Goal: Check status: Check status

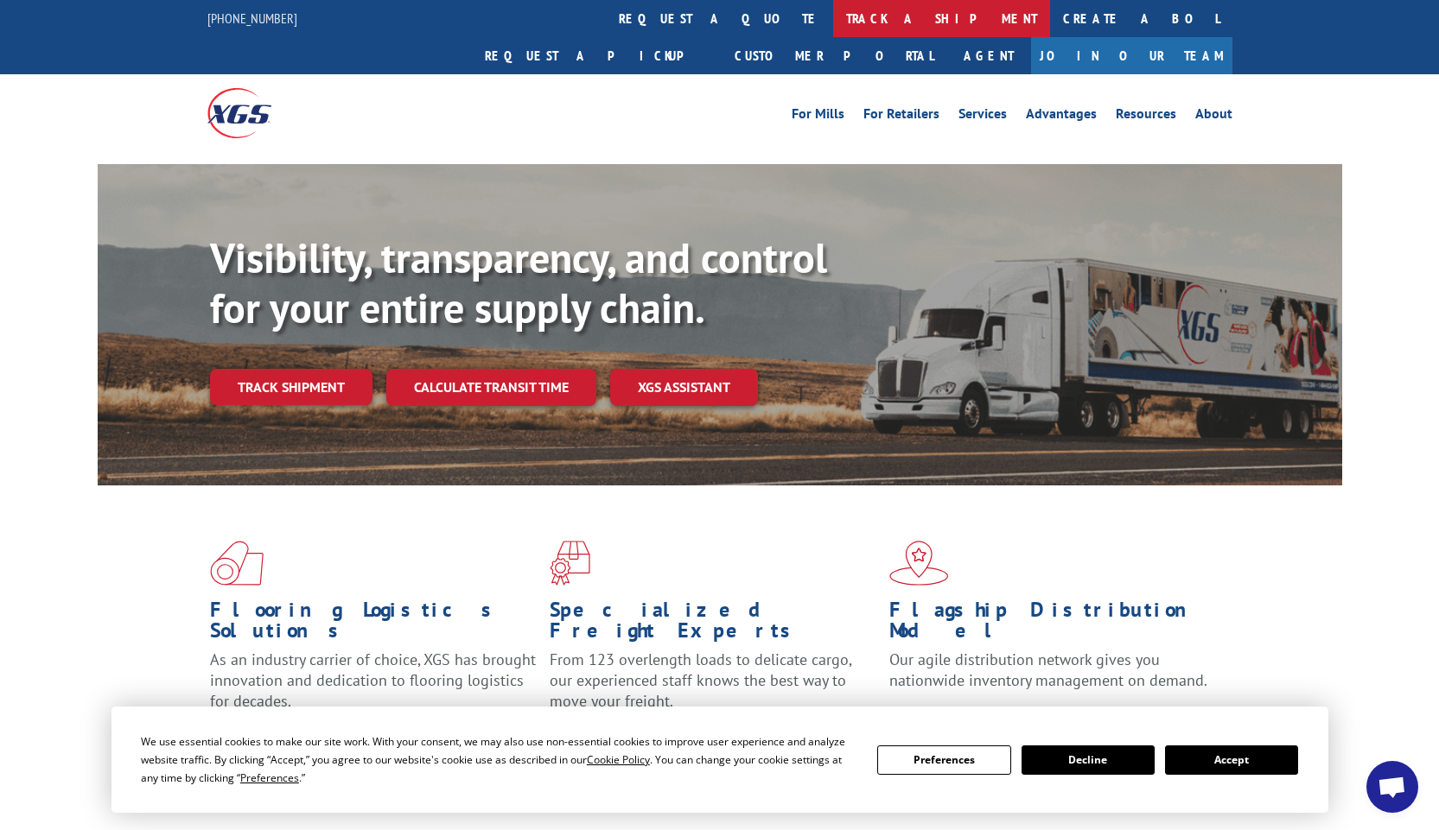
click at [833, 14] on link "track a shipment" at bounding box center [941, 18] width 217 height 37
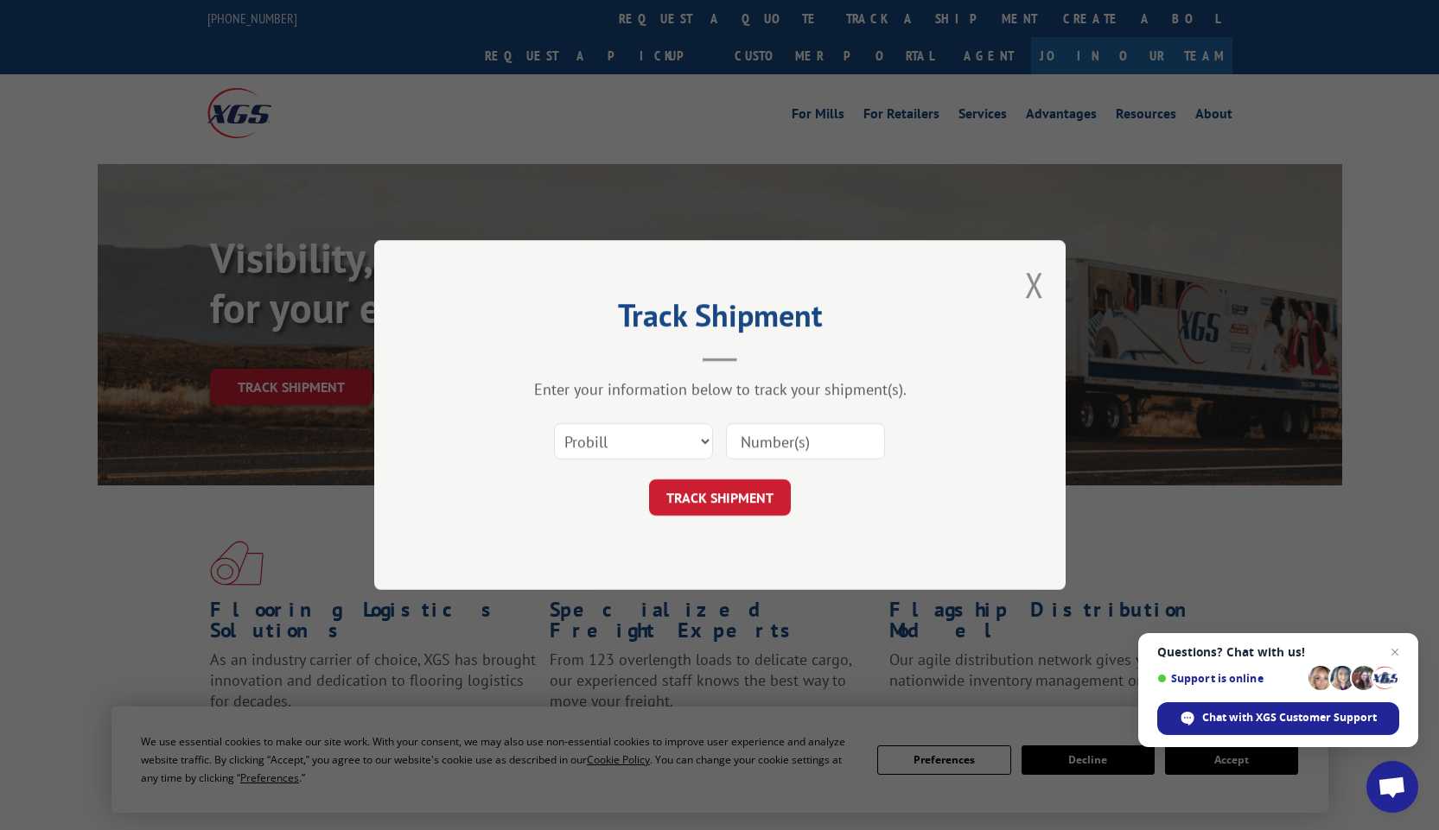
click at [766, 445] on input at bounding box center [805, 441] width 159 height 36
type input "17501850"
click at [732, 501] on button "TRACK SHIPMENT" at bounding box center [720, 498] width 142 height 36
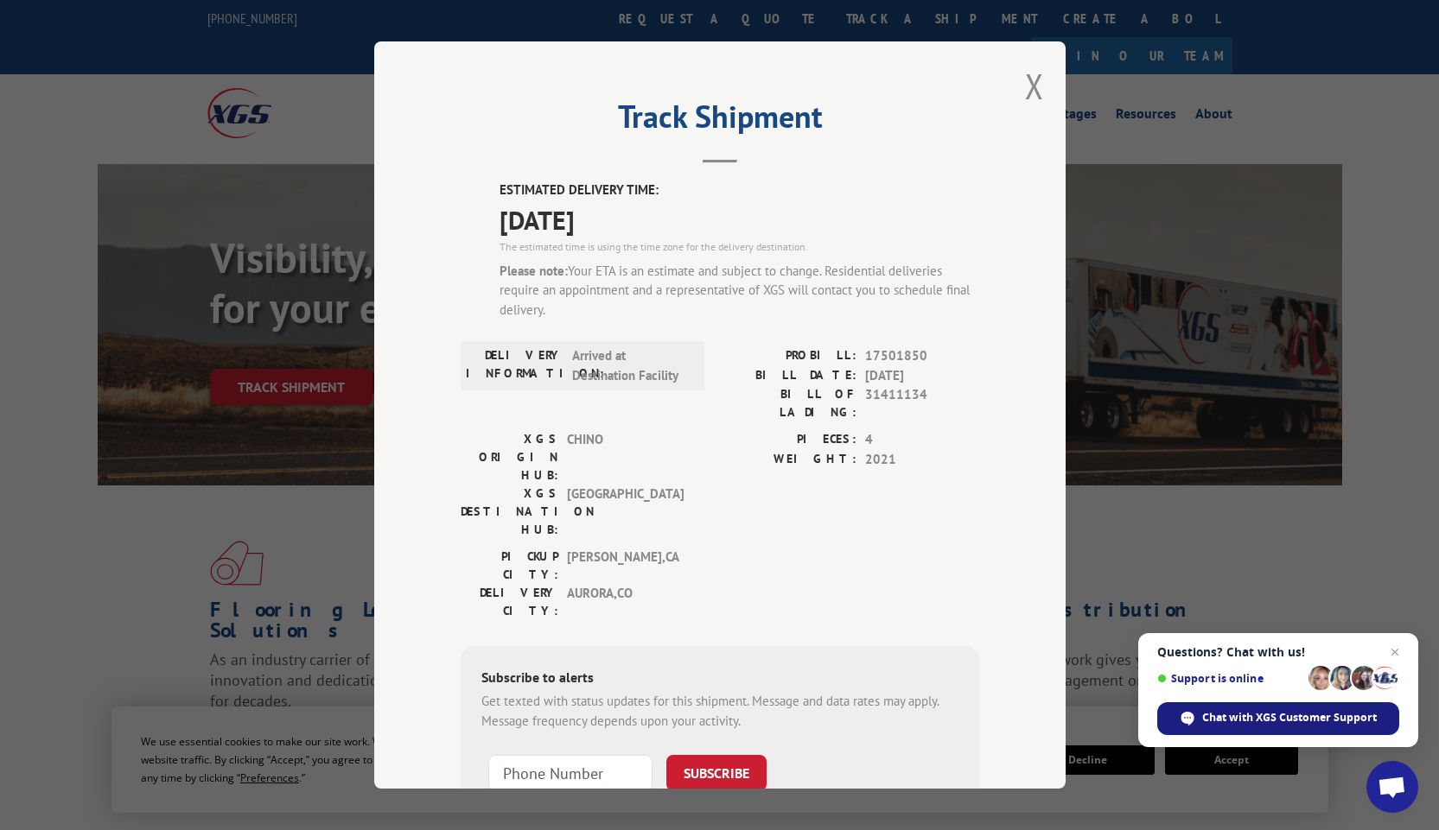
click at [1210, 710] on span "Chat with XGS Customer Support" at bounding box center [1289, 718] width 175 height 16
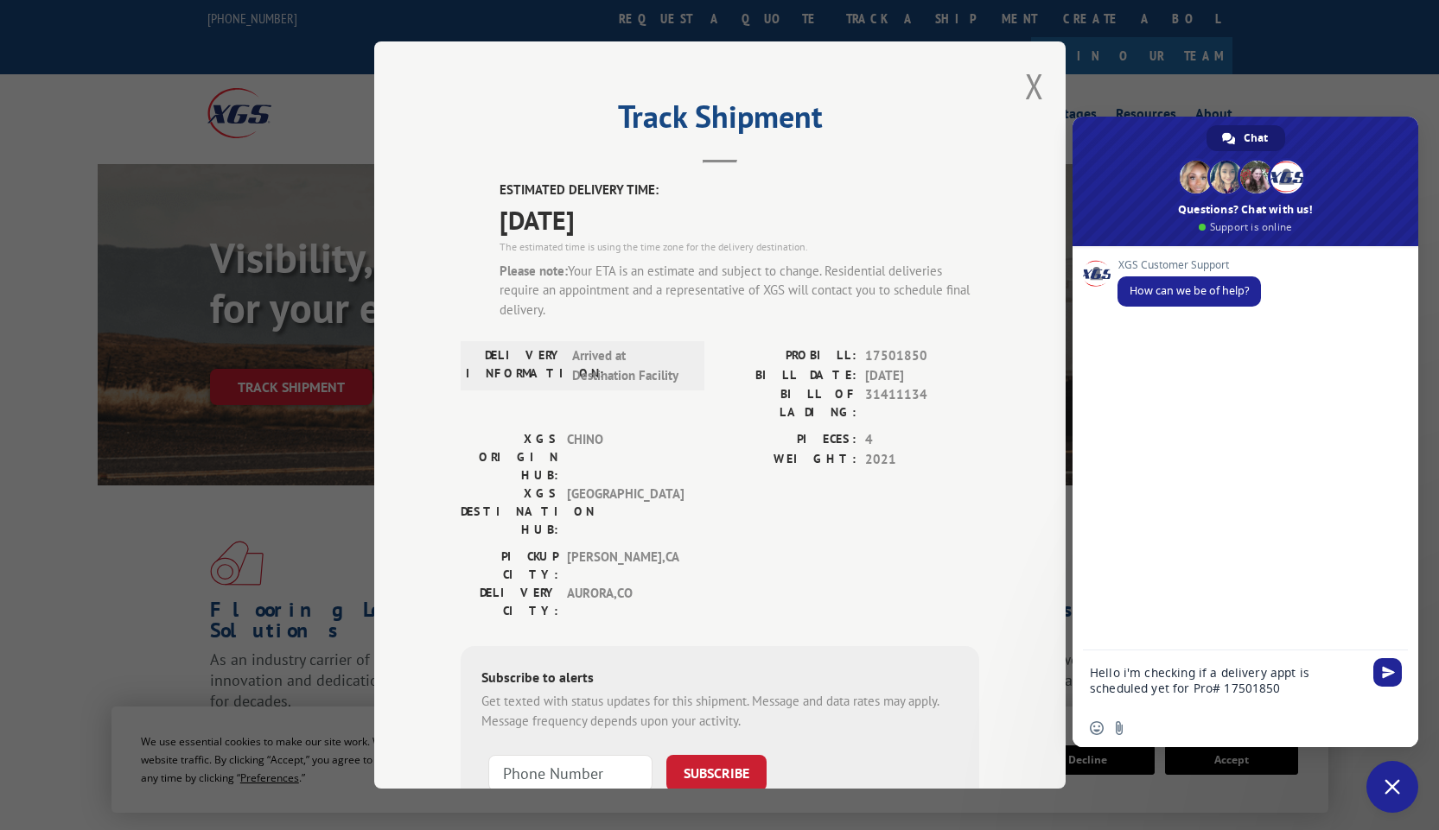
click at [1124, 674] on textarea "Hello i'm checking if a delivery appt is scheduled yet for Pro# 17501850" at bounding box center [1228, 680] width 276 height 59
click at [1229, 695] on textarea "Hello I'm checking if a delivery appt is scheduled yet for Pro# 17501850" at bounding box center [1228, 680] width 276 height 59
click at [1107, 680] on textarea "Hello I'm checking if a delivery appt is scheduled yet for Pro# 17501850" at bounding box center [1228, 680] width 276 height 59
type textarea "Hello I'm checking if a delivery appt is scheduled for Pro# 17501850"
click at [1204, 683] on textarea "Hello I'm checking if a delivery appt is scheduled for Pro# 17501850" at bounding box center [1228, 680] width 276 height 59
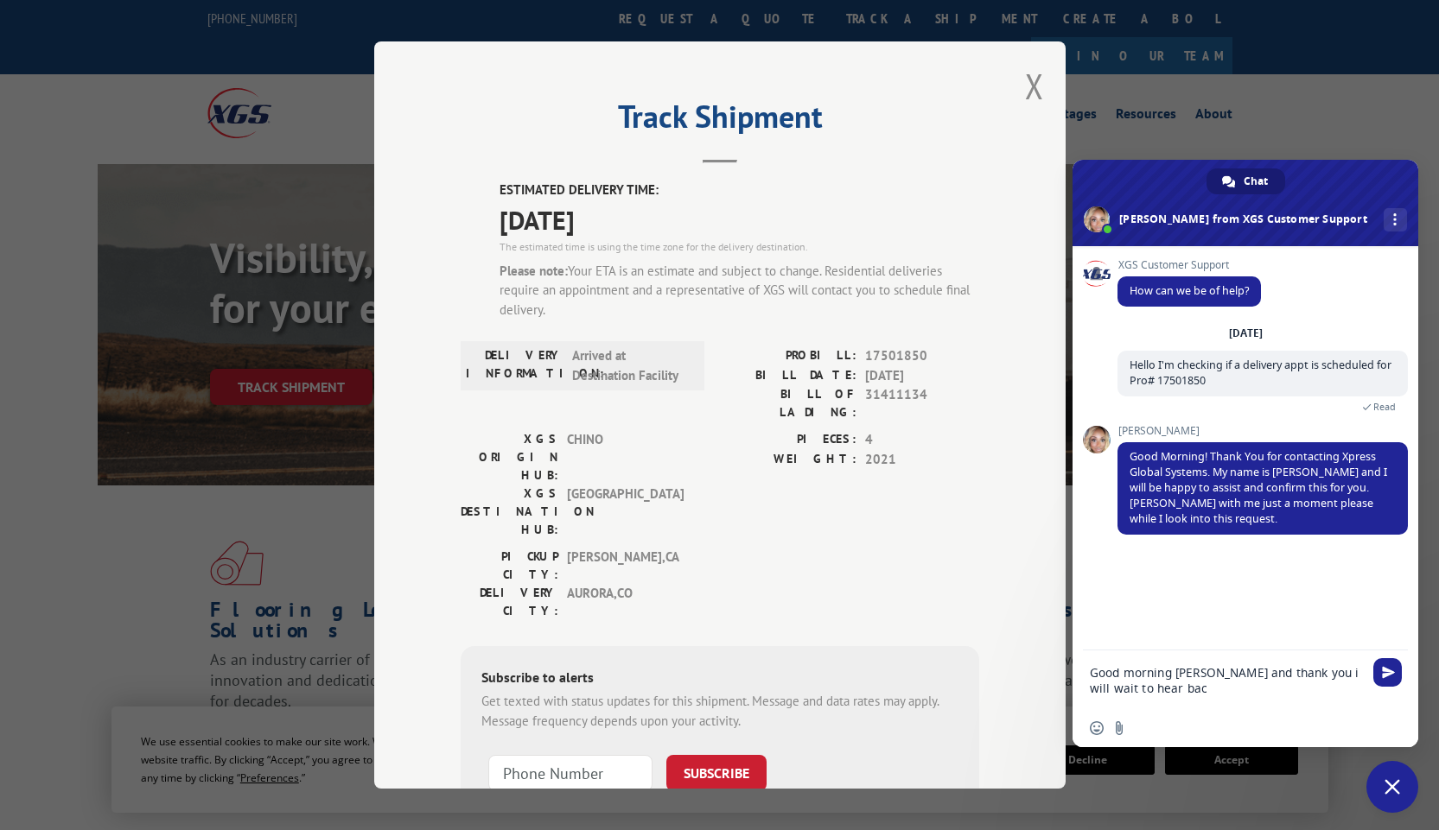
type textarea "Good morning [PERSON_NAME] and thank you i will wait to hear back"
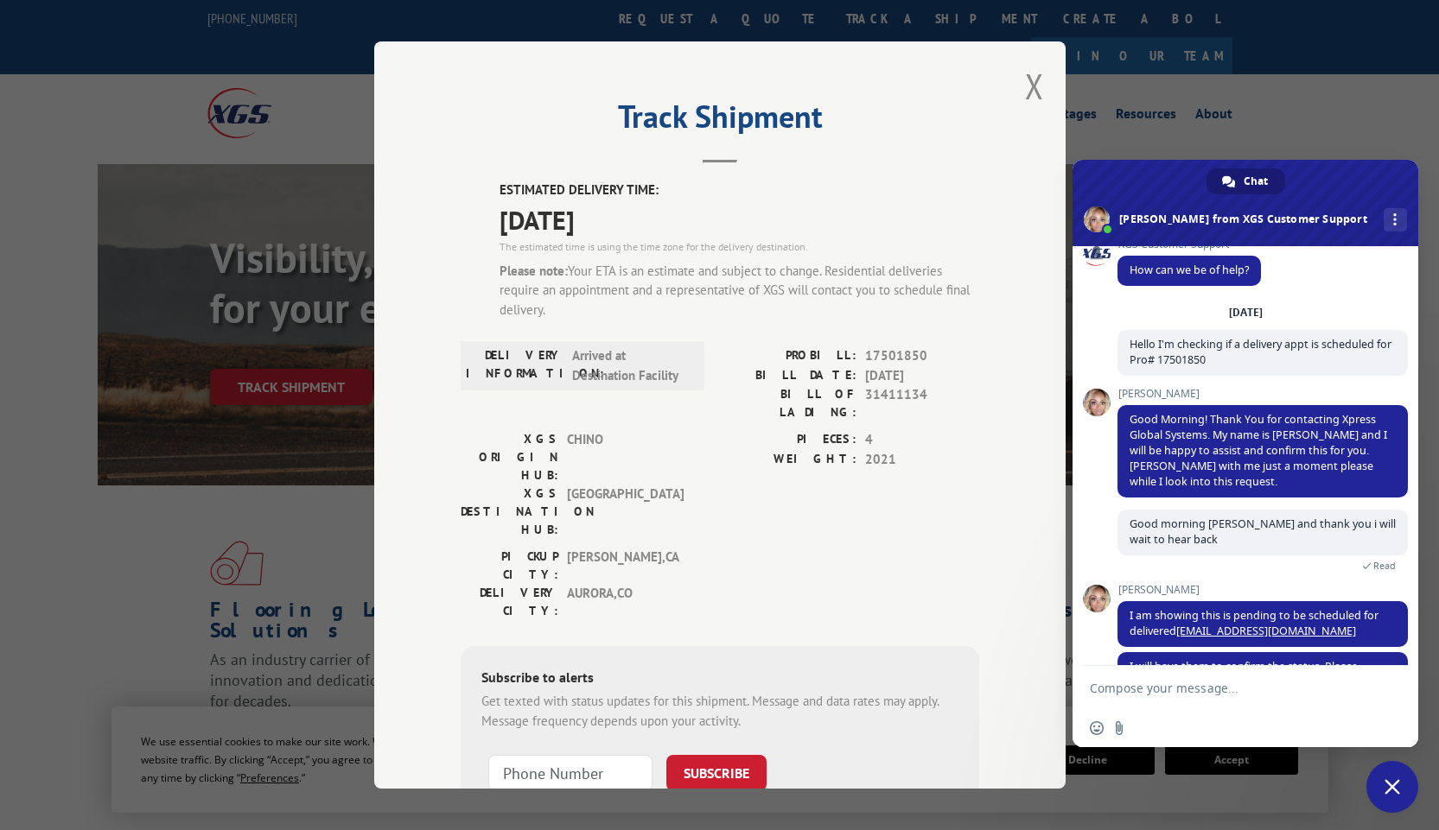
scroll to position [72, 0]
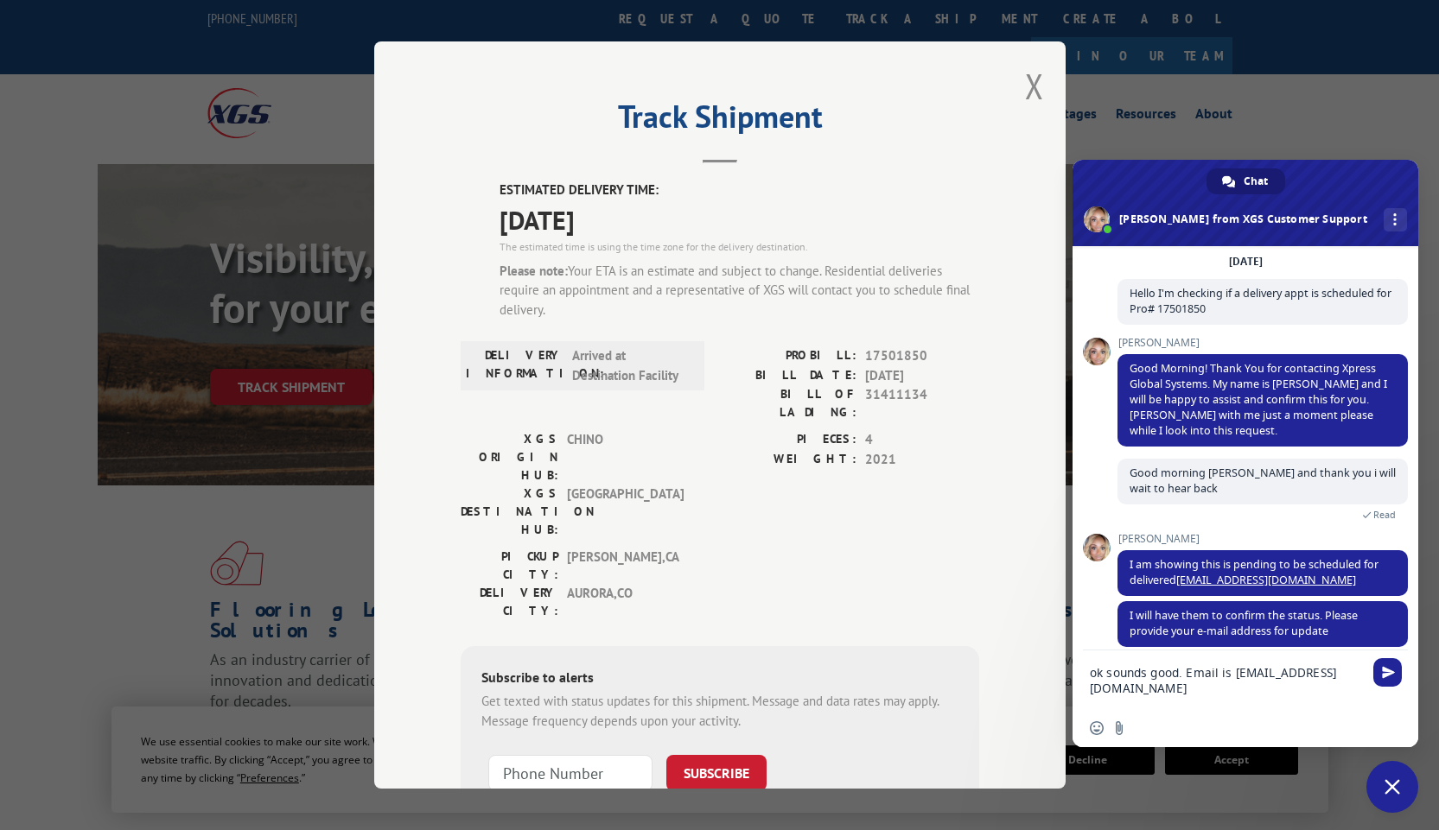
type textarea "ok sounds good. Email is [EMAIL_ADDRESS][DOMAIN_NAME]"
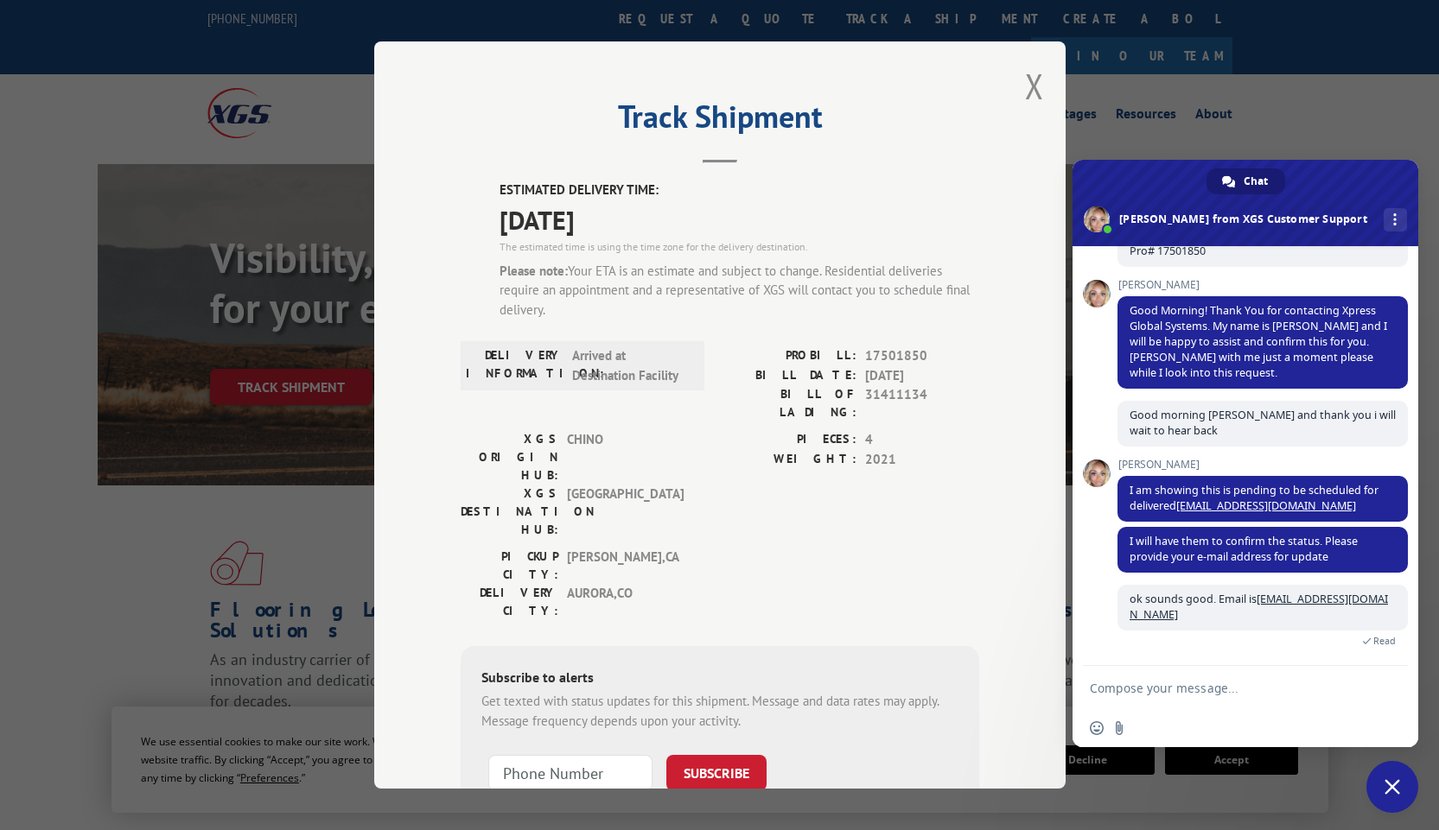
scroll to position [189, 0]
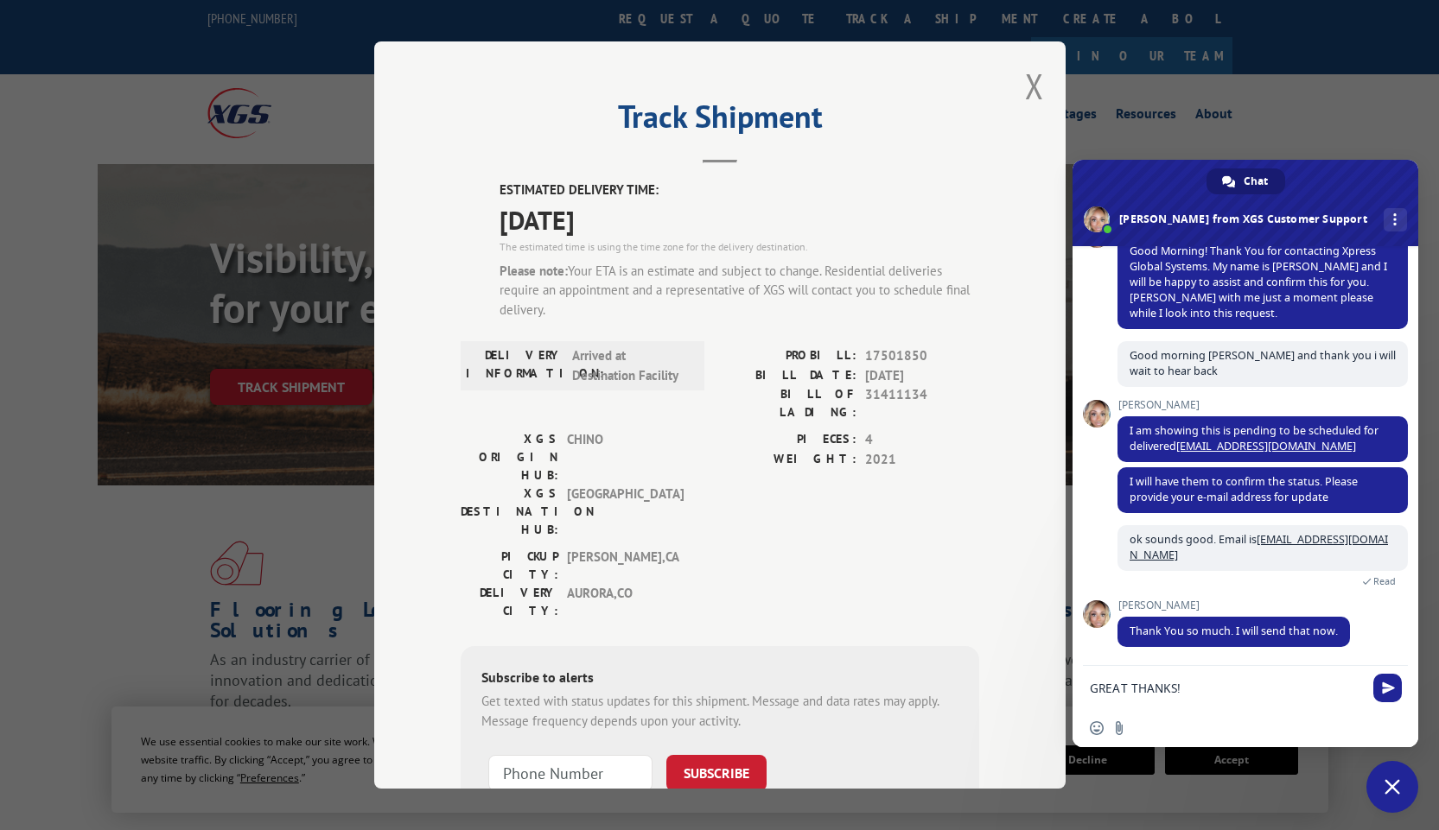
type textarea "GREAT THANKS!"
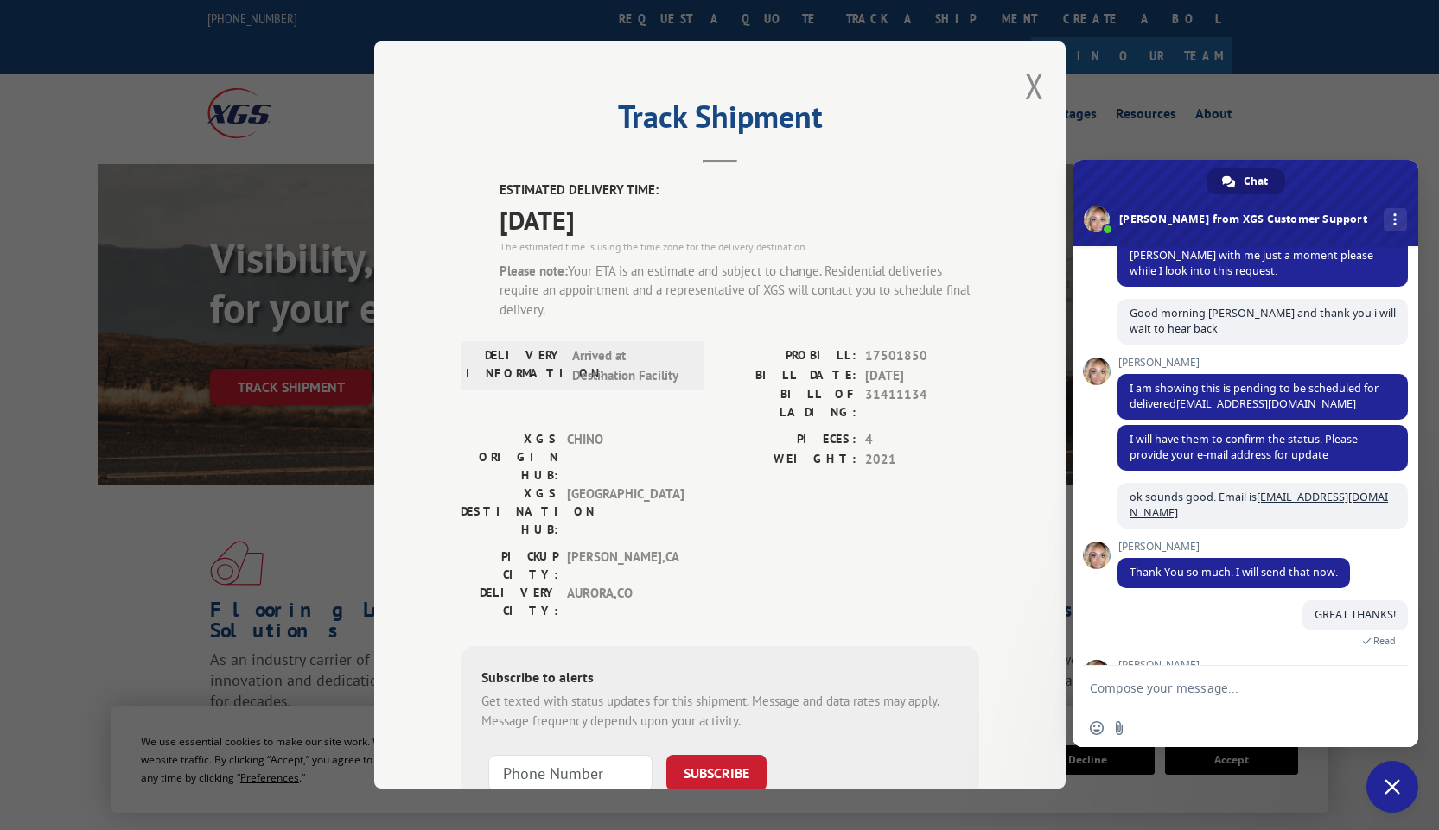
scroll to position [405, 0]
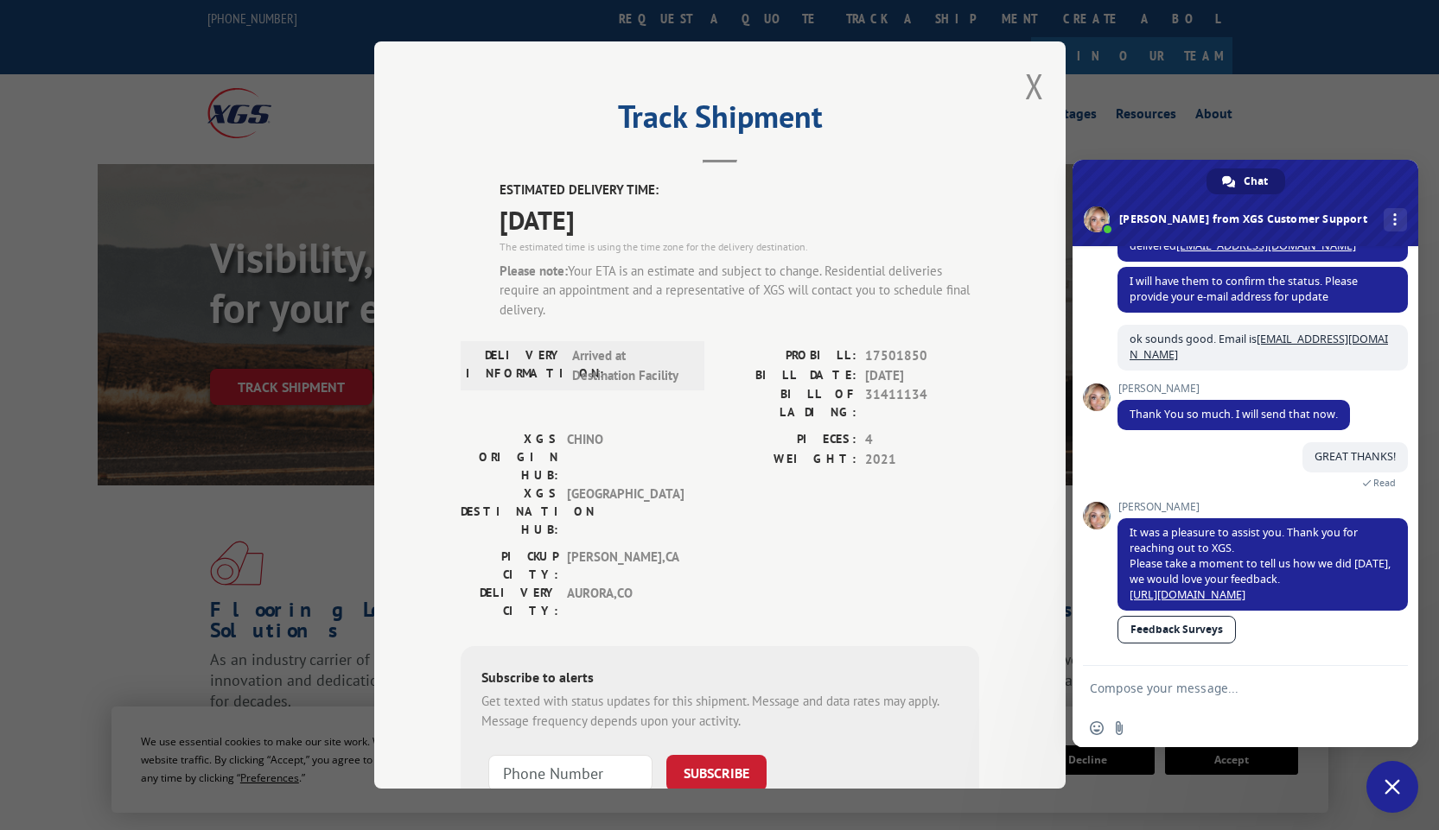
click at [1147, 629] on link "Feedback Surveys" at bounding box center [1176, 630] width 118 height 28
click at [1025, 76] on button "Close modal" at bounding box center [1034, 86] width 19 height 46
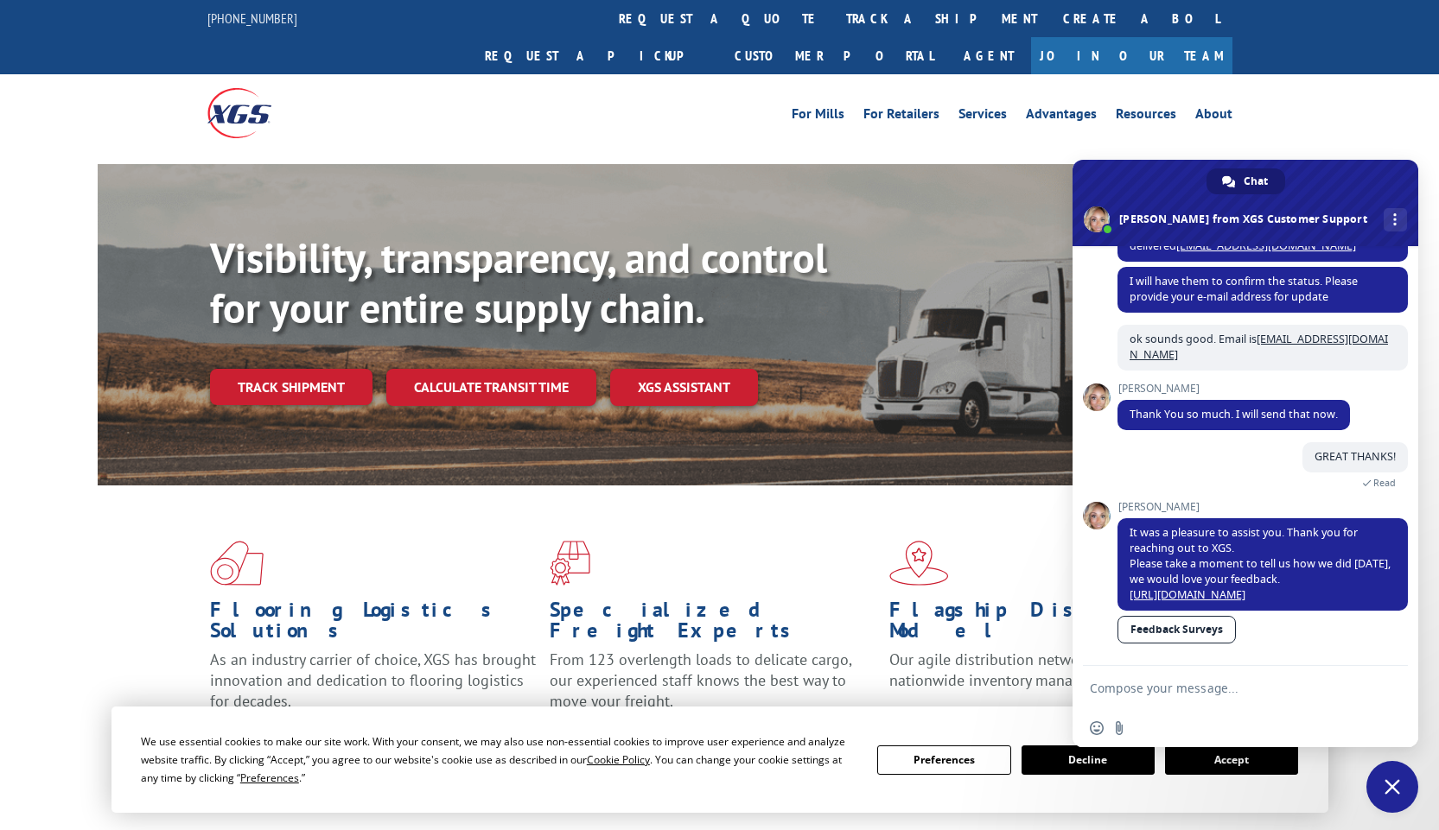
click at [1383, 785] on span "Close chat" at bounding box center [1392, 787] width 52 height 52
